Goal: Information Seeking & Learning: Find specific fact

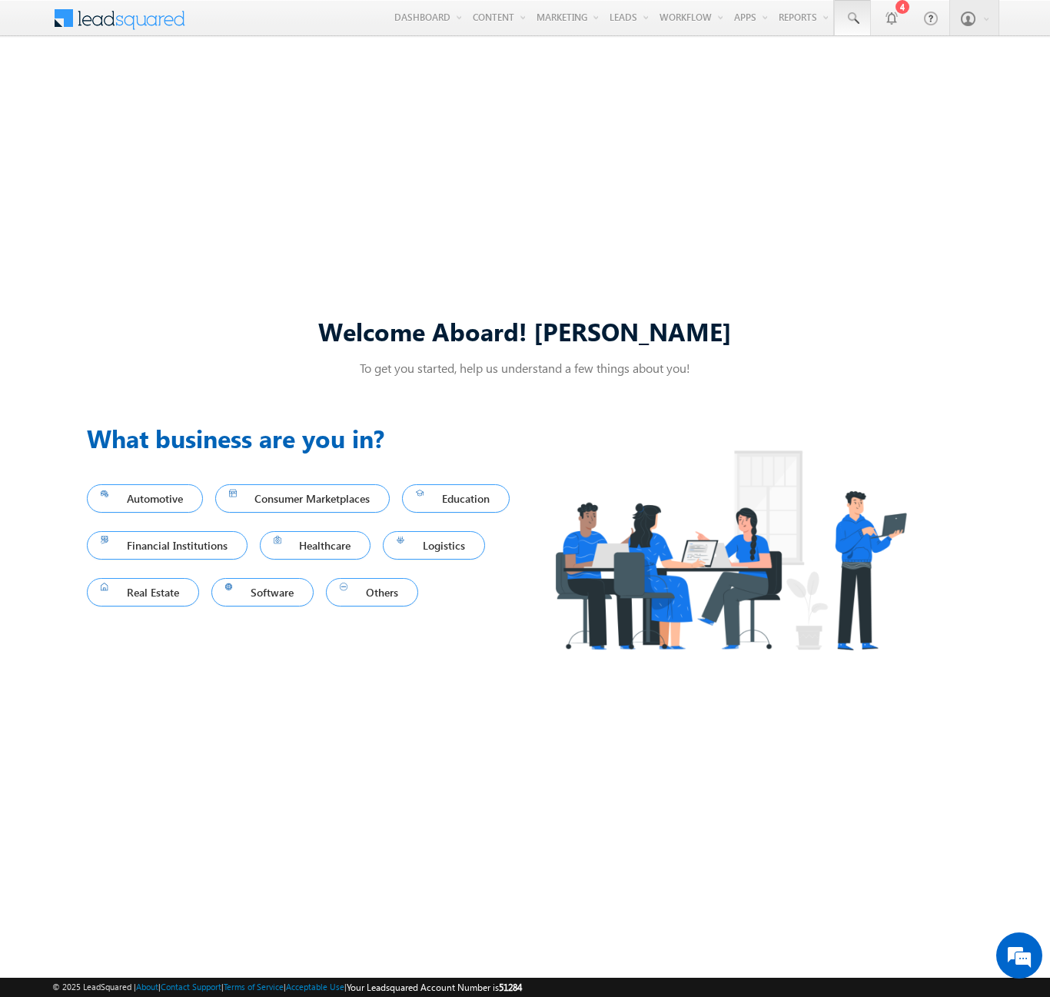
click at [851, 18] on span at bounding box center [851, 18] width 15 height 15
type input "8935530615"
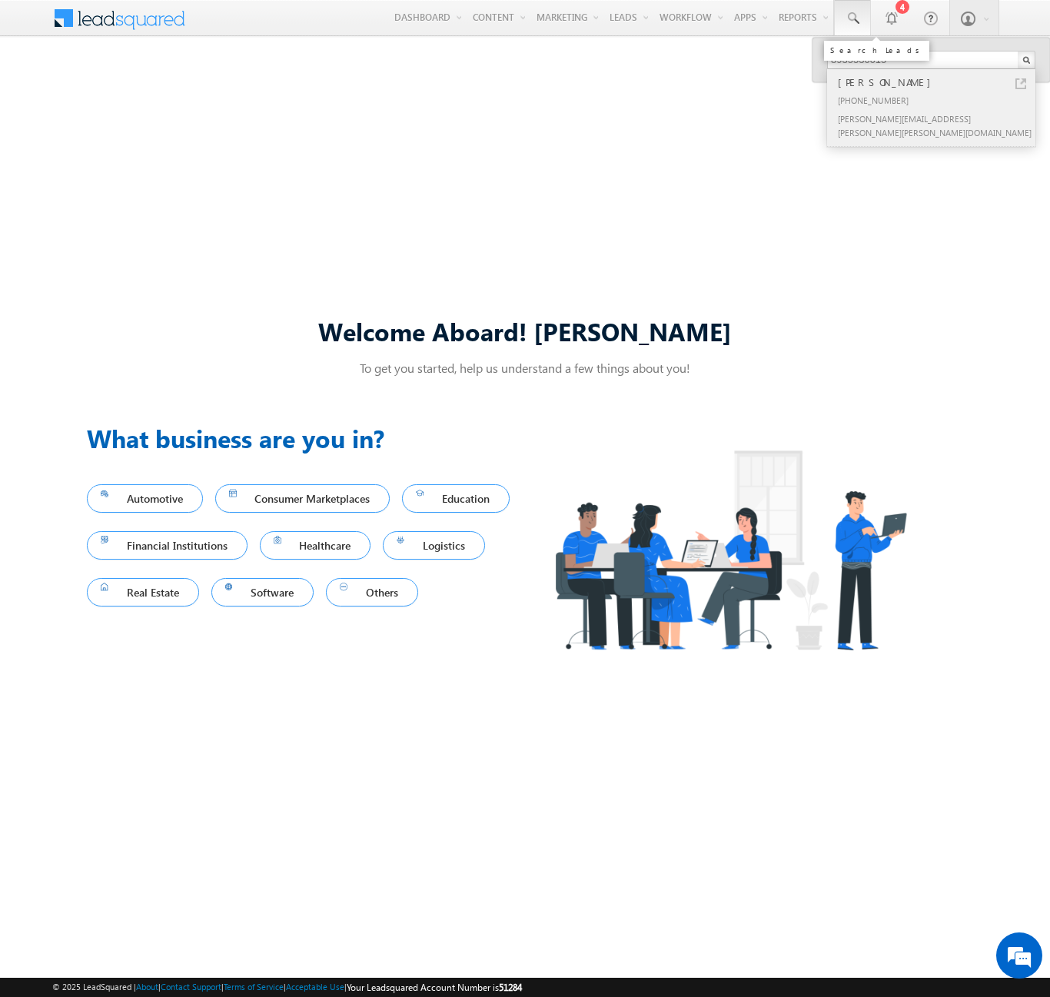
click at [937, 82] on div "[PERSON_NAME]" at bounding box center [937, 82] width 206 height 17
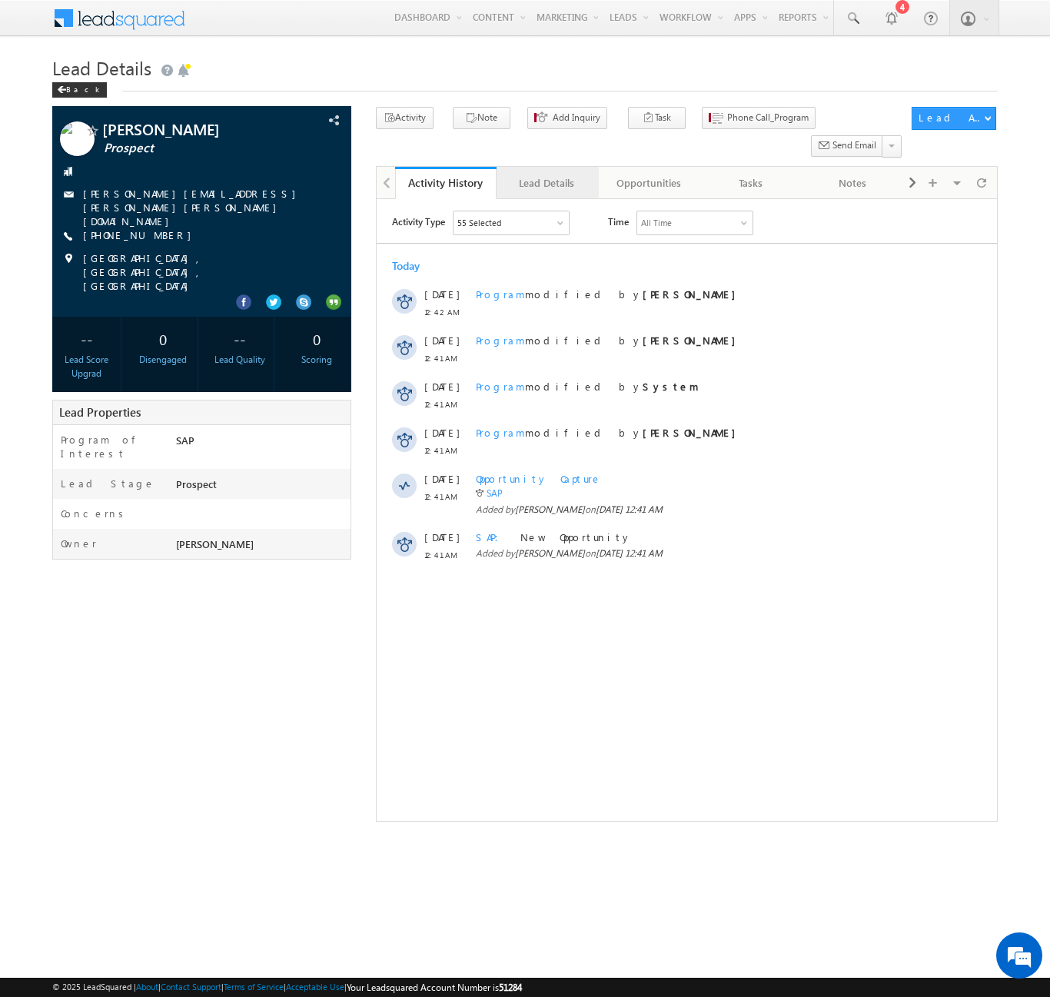
click at [546, 174] on div "Lead Details" at bounding box center [546, 183] width 75 height 18
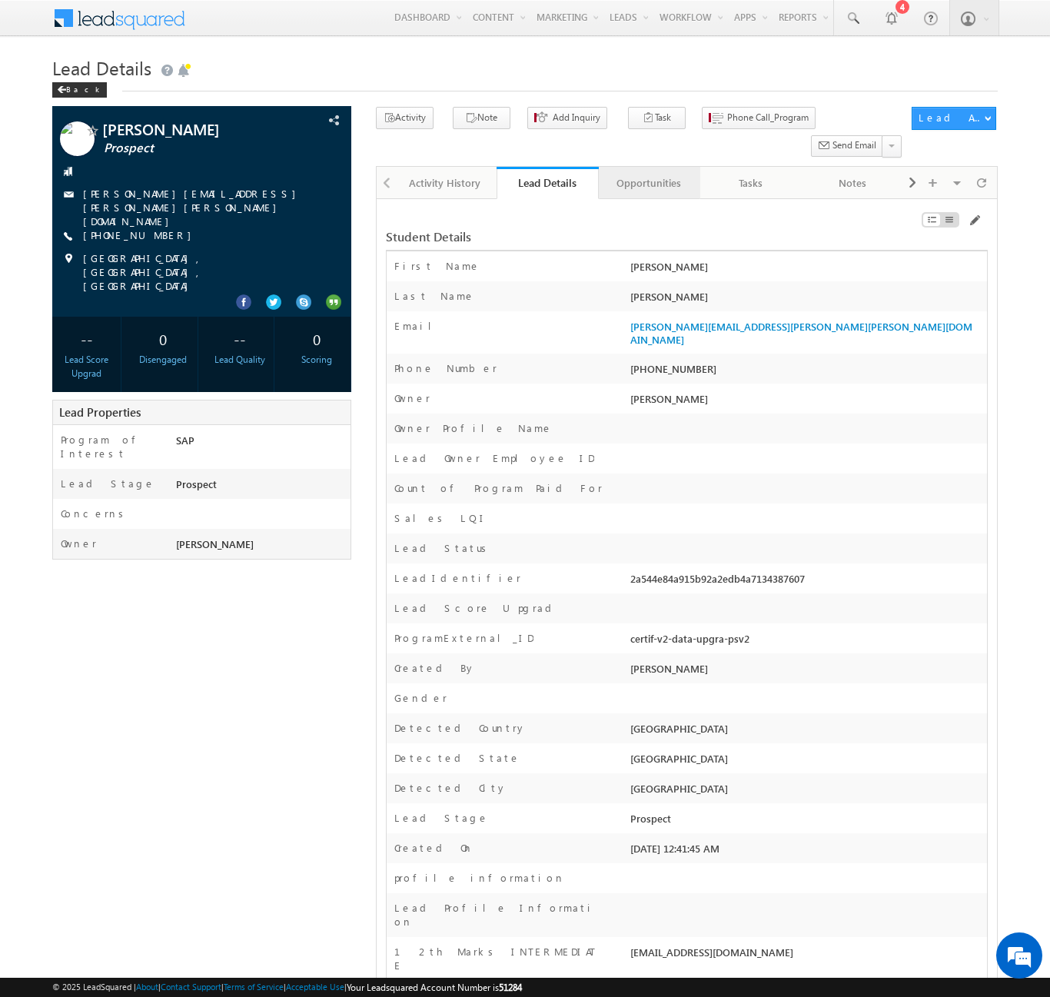
click at [648, 174] on div "Opportunities" at bounding box center [648, 183] width 75 height 18
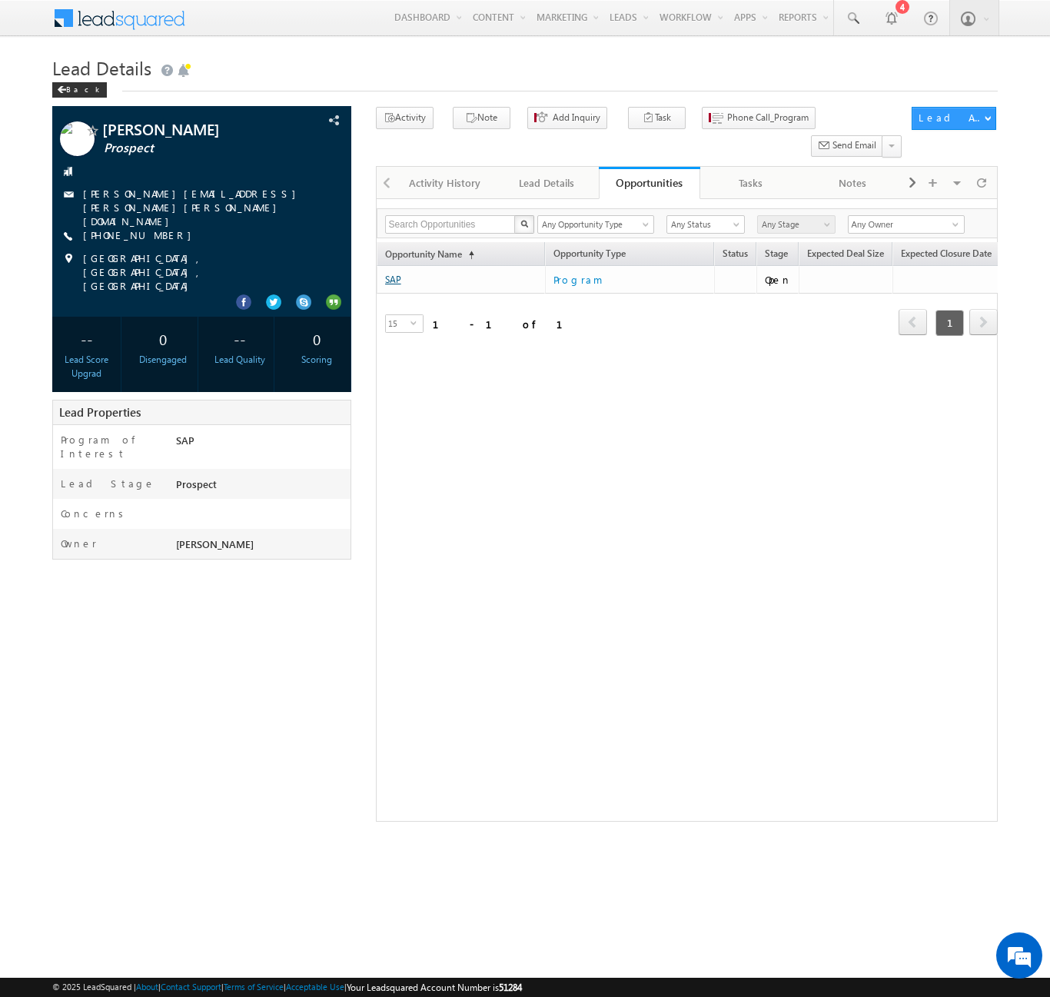
click at [393, 274] on link "SAP" at bounding box center [393, 280] width 16 height 12
